Goal: Task Accomplishment & Management: Manage account settings

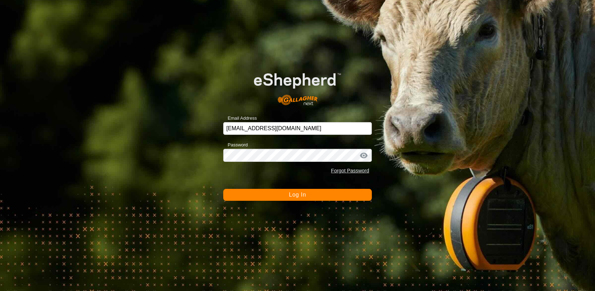
click at [268, 191] on button "Log In" at bounding box center [297, 195] width 149 height 12
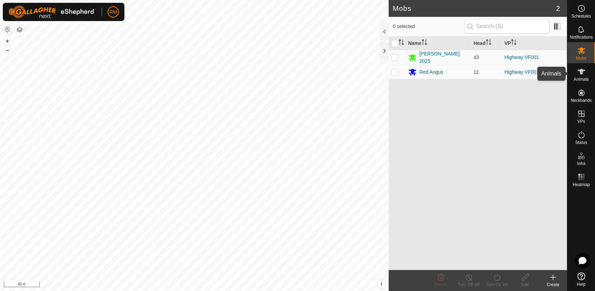
click at [577, 71] on es-animals-svg-icon at bounding box center [581, 71] width 13 height 11
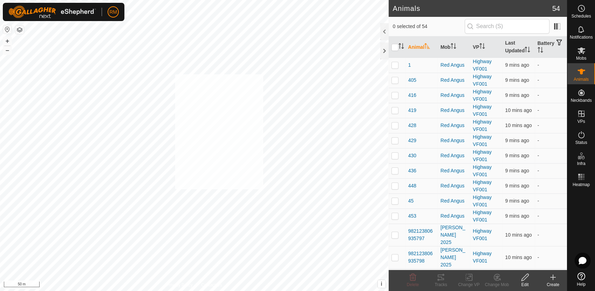
checkbox input "true"
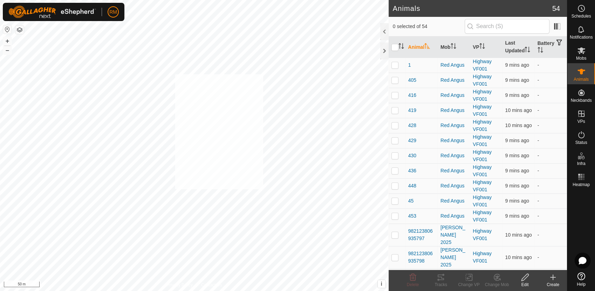
checkbox input "true"
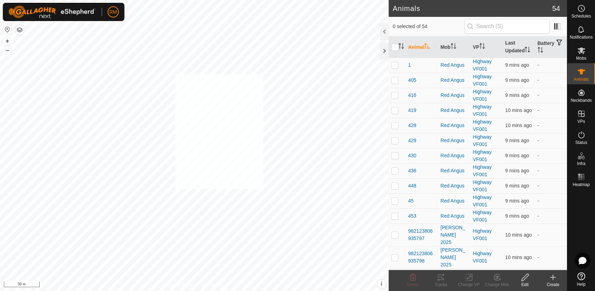
checkbox input "true"
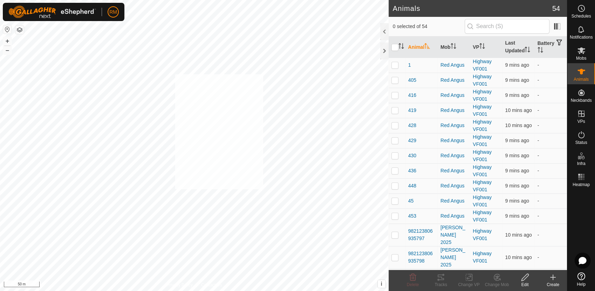
checkbox input "true"
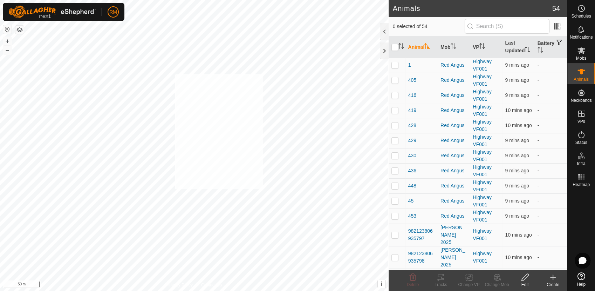
checkbox input "true"
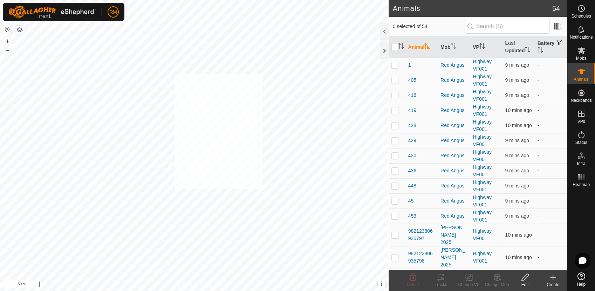
checkbox input "true"
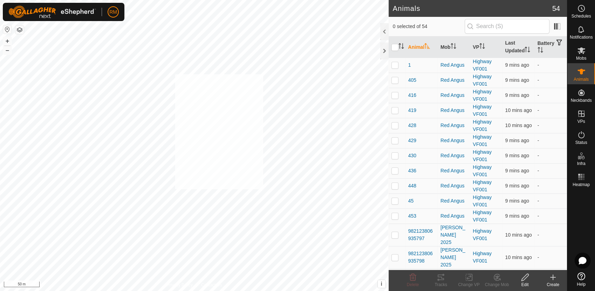
checkbox input "true"
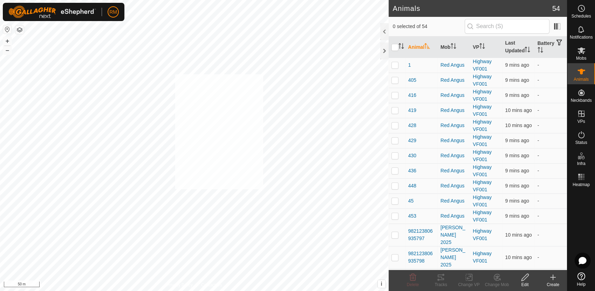
checkbox input "true"
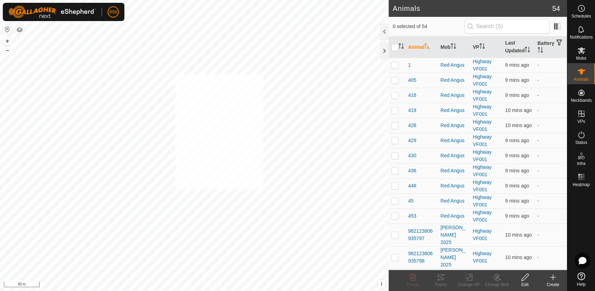
checkbox input "true"
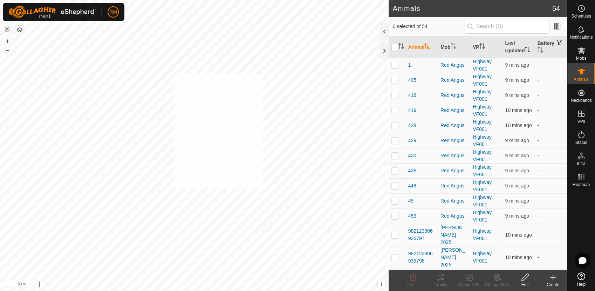
checkbox input "true"
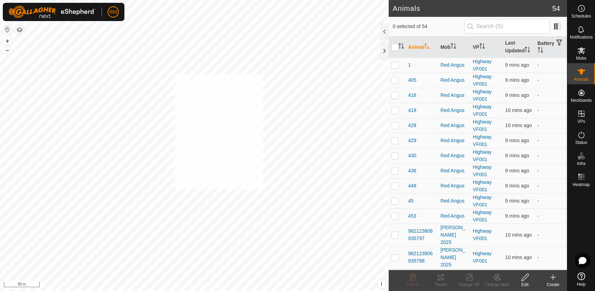
checkbox input "true"
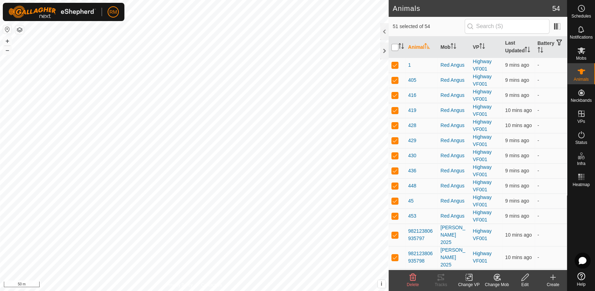
click at [397, 46] on input "checkbox" at bounding box center [395, 47] width 7 height 7
checkbox input "true"
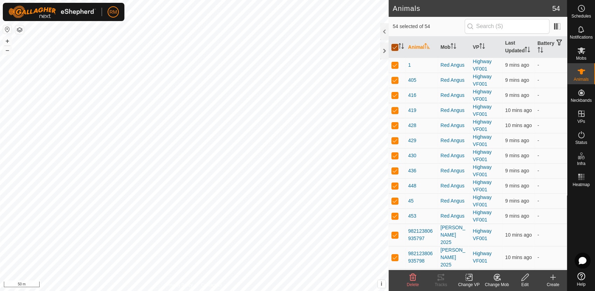
click at [397, 46] on input "checkbox" at bounding box center [395, 47] width 7 height 7
checkbox input "false"
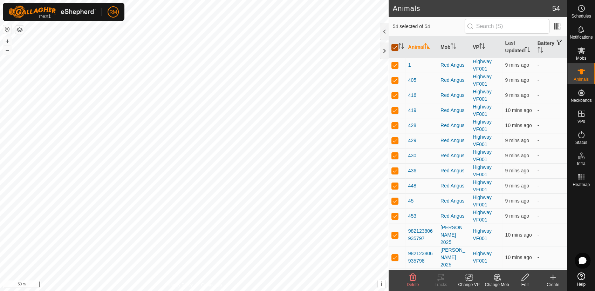
checkbox input "false"
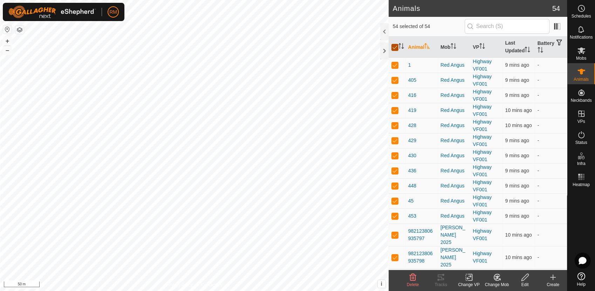
checkbox input "false"
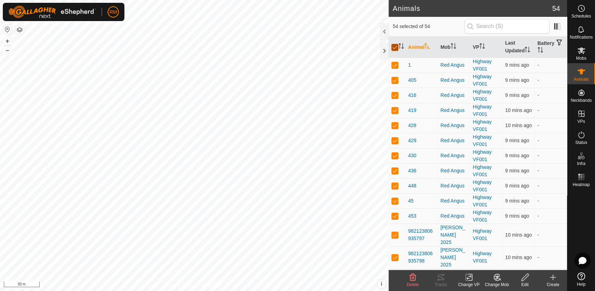
checkbox input "false"
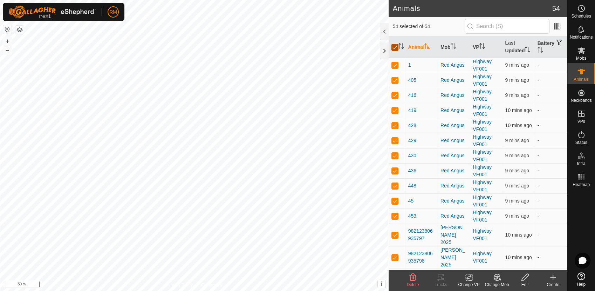
checkbox input "false"
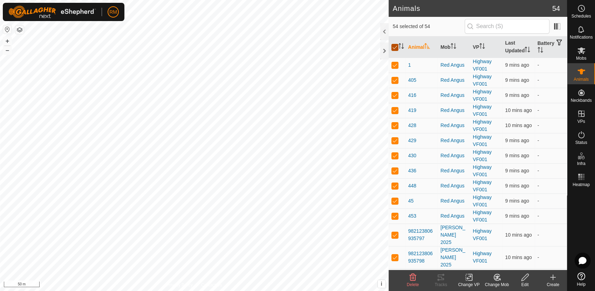
checkbox input "false"
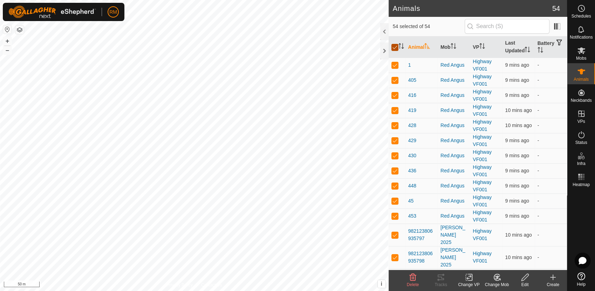
checkbox input "false"
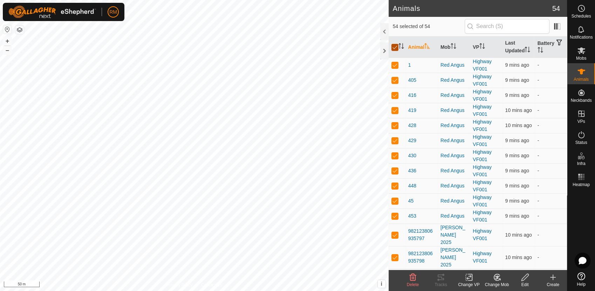
checkbox input "false"
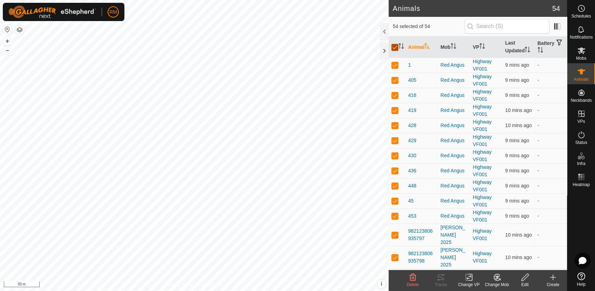
checkbox input "false"
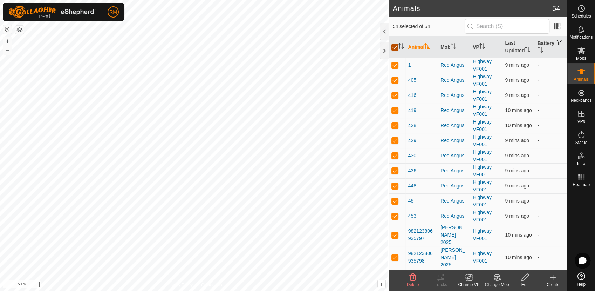
checkbox input "false"
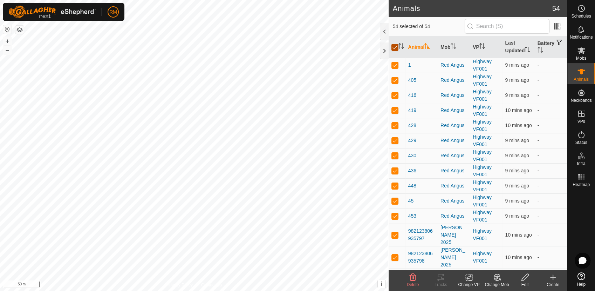
checkbox input "false"
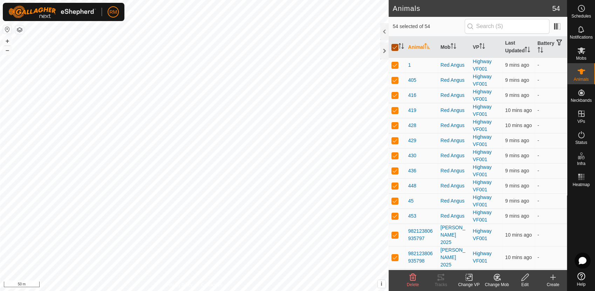
checkbox input "false"
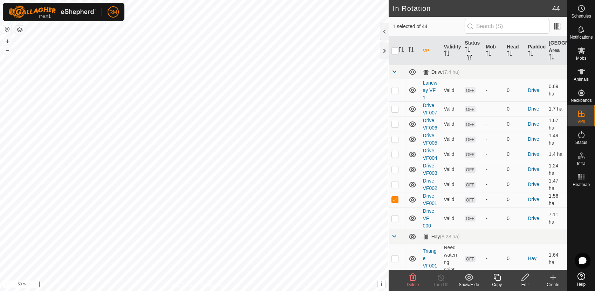
click at [392, 199] on p-checkbox at bounding box center [395, 199] width 7 height 6
checkbox input "false"
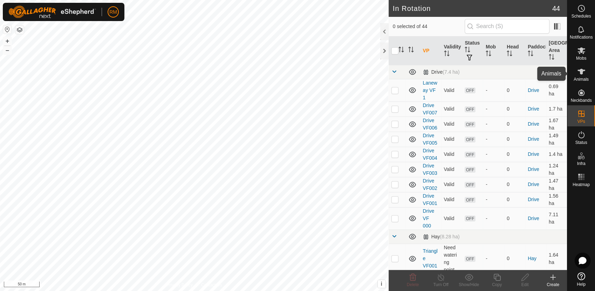
click at [583, 72] on icon at bounding box center [581, 71] width 8 height 8
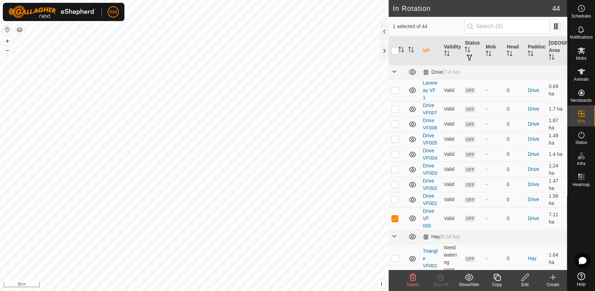
checkbox input "false"
checkbox input "true"
checkbox input "false"
checkbox input "true"
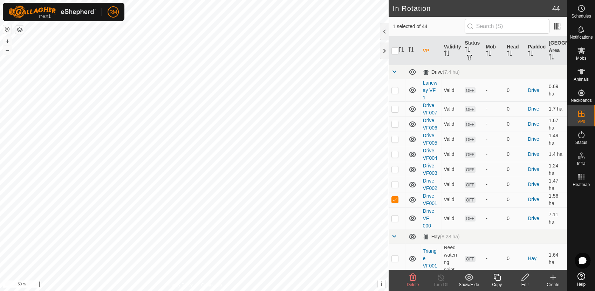
checkbox input "false"
checkbox input "true"
checkbox input "false"
checkbox input "true"
checkbox input "false"
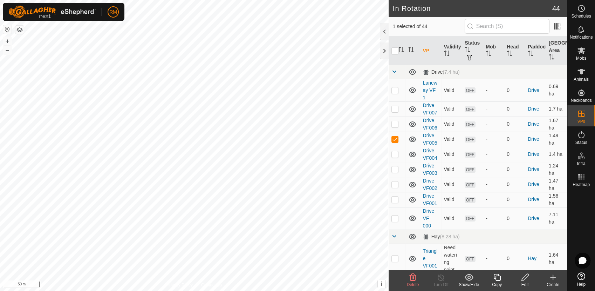
checkbox input "true"
checkbox input "false"
click at [392, 125] on p-checkbox at bounding box center [395, 124] width 7 height 6
checkbox input "false"
click at [581, 274] on icon at bounding box center [582, 276] width 8 height 8
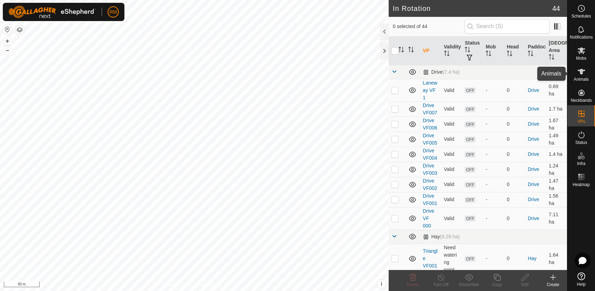
click at [581, 74] on icon at bounding box center [582, 72] width 8 height 6
